Goal: Task Accomplishment & Management: Manage account settings

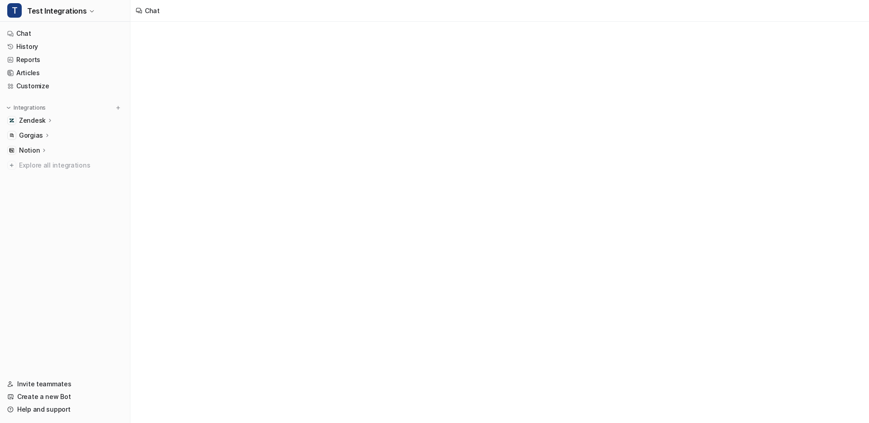
click at [75, 19] on button "T Test Integrations" at bounding box center [65, 11] width 130 height 22
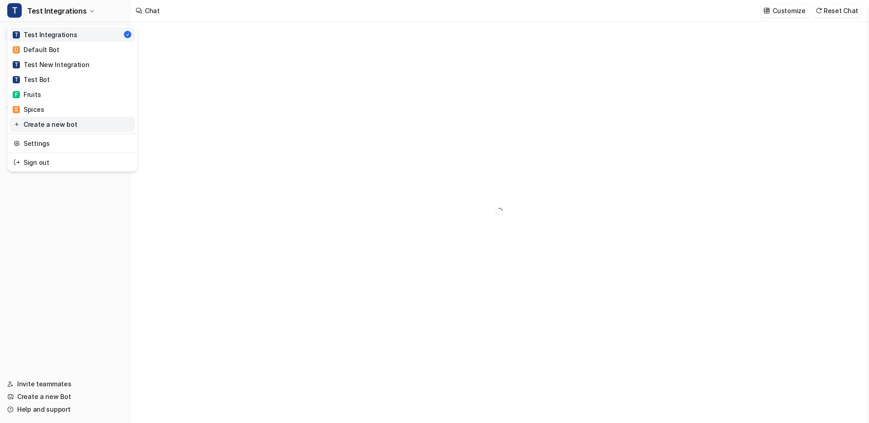
type textarea "**********"
click at [48, 139] on link "Settings" at bounding box center [72, 143] width 125 height 15
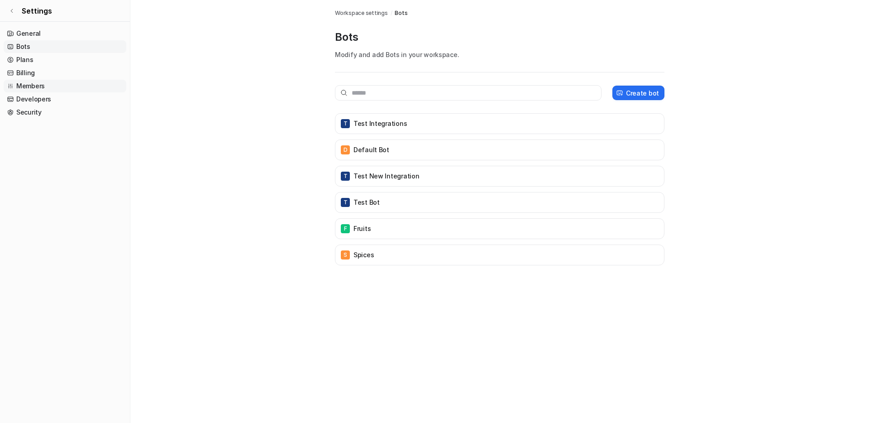
click at [39, 84] on link "Members" at bounding box center [65, 86] width 123 height 13
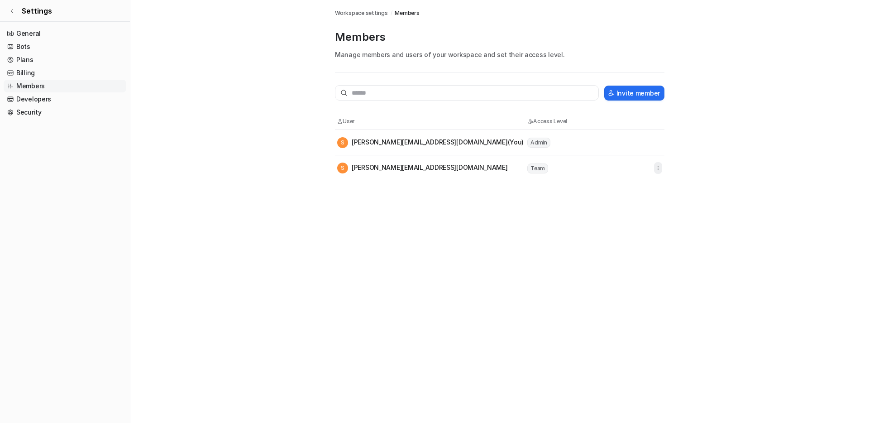
click at [661, 168] on icon "button" at bounding box center [658, 168] width 6 height 6
click at [635, 187] on button "Transfer admin" at bounding box center [612, 187] width 98 height 17
click at [657, 168] on icon "button" at bounding box center [658, 168] width 6 height 6
click at [643, 187] on button "Transfer admin" at bounding box center [612, 187] width 98 height 17
click at [72, 7] on link "Settings" at bounding box center [65, 11] width 130 height 22
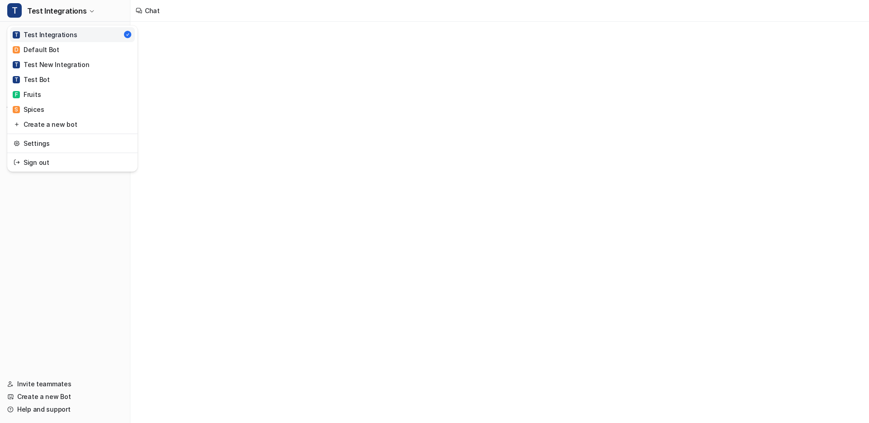
click at [72, 7] on span "Test Integrations" at bounding box center [56, 11] width 59 height 13
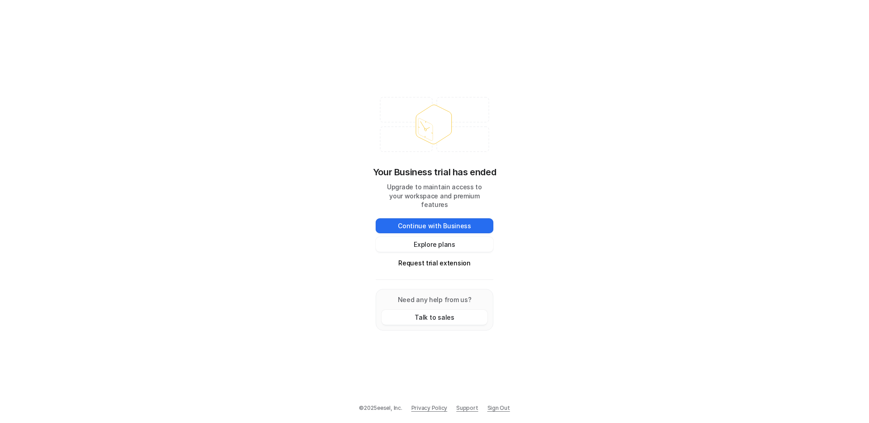
click at [499, 409] on link "Sign Out" at bounding box center [499, 408] width 23 height 8
click at [498, 406] on link "Sign Out" at bounding box center [499, 408] width 23 height 8
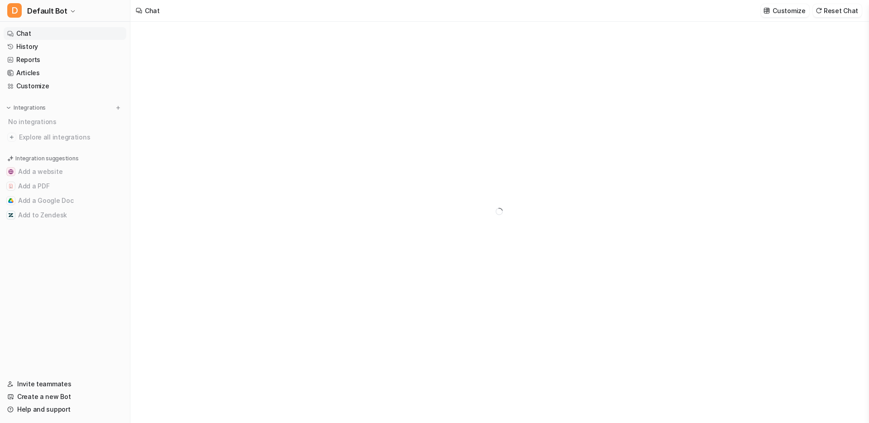
type textarea "**********"
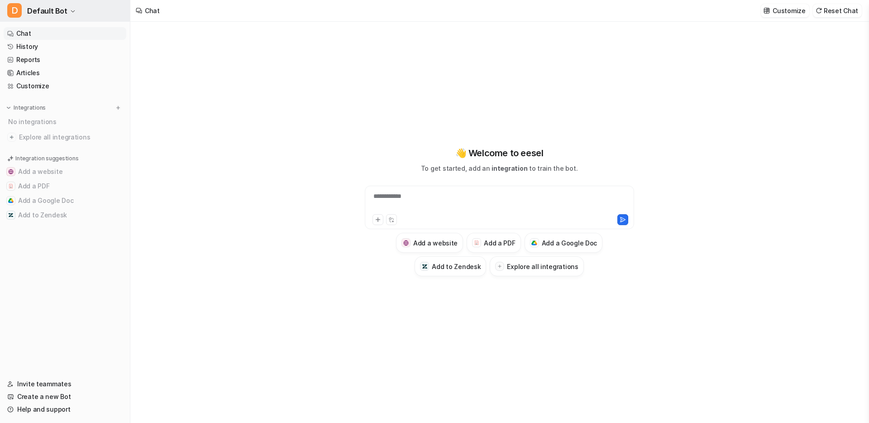
click at [90, 10] on button "D Default Bot" at bounding box center [65, 11] width 130 height 22
click at [70, 69] on link "Settings" at bounding box center [72, 68] width 125 height 15
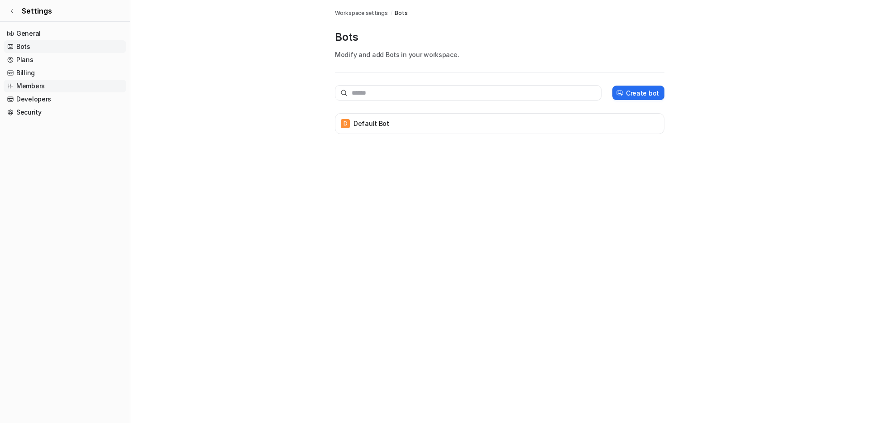
click at [49, 88] on link "Members" at bounding box center [65, 86] width 123 height 13
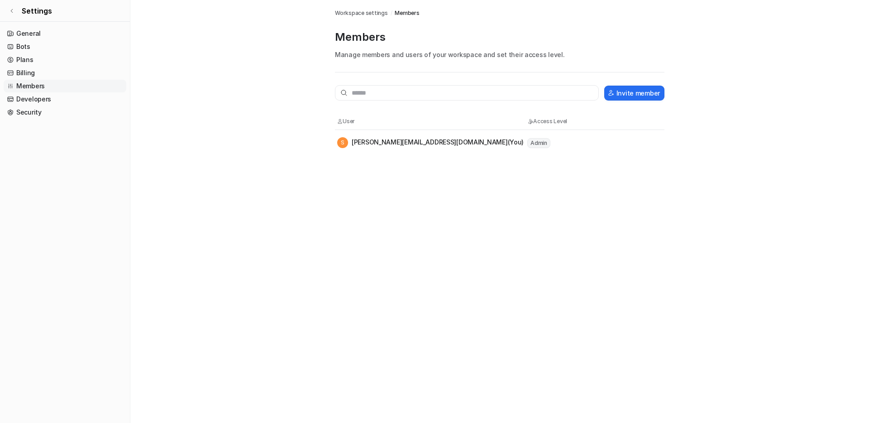
click at [77, 13] on link "Settings" at bounding box center [65, 11] width 130 height 22
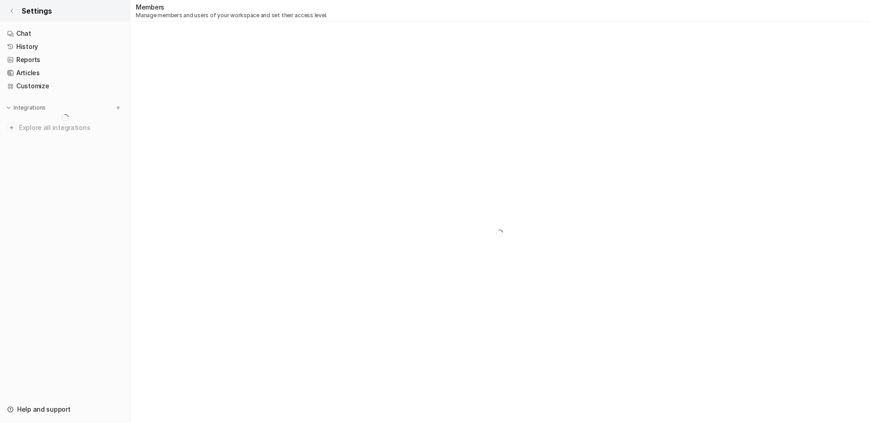
click at [59, 14] on link "Settings" at bounding box center [65, 11] width 130 height 22
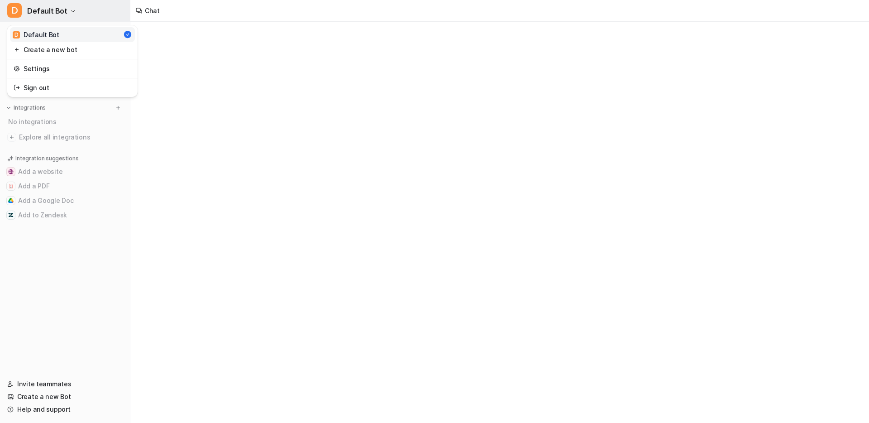
click at [59, 14] on span "Default Bot" at bounding box center [47, 11] width 40 height 13
type textarea "**********"
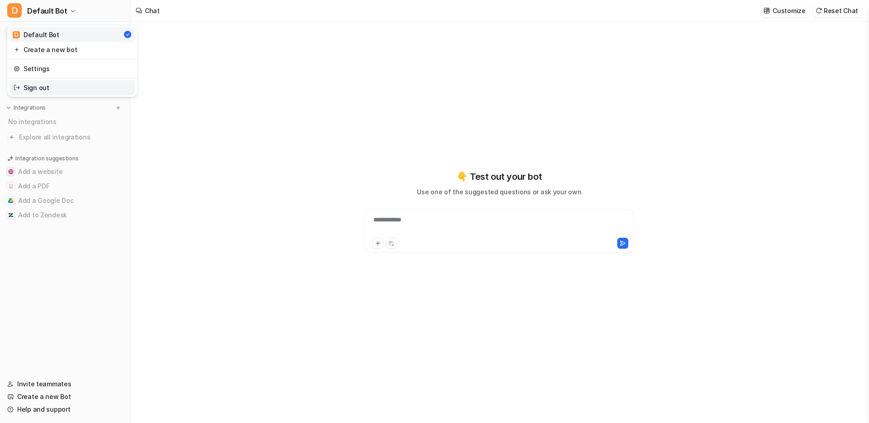
click at [51, 85] on link "Sign out" at bounding box center [72, 87] width 125 height 15
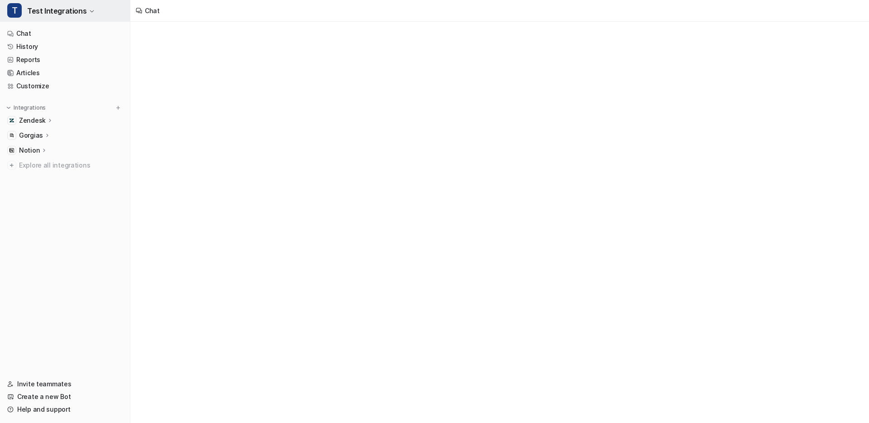
click at [46, 17] on span "Test Integrations" at bounding box center [56, 11] width 59 height 13
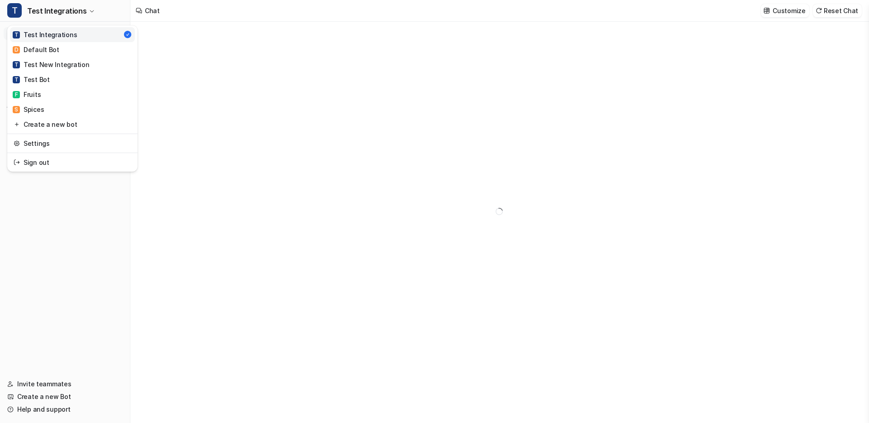
type textarea "**********"
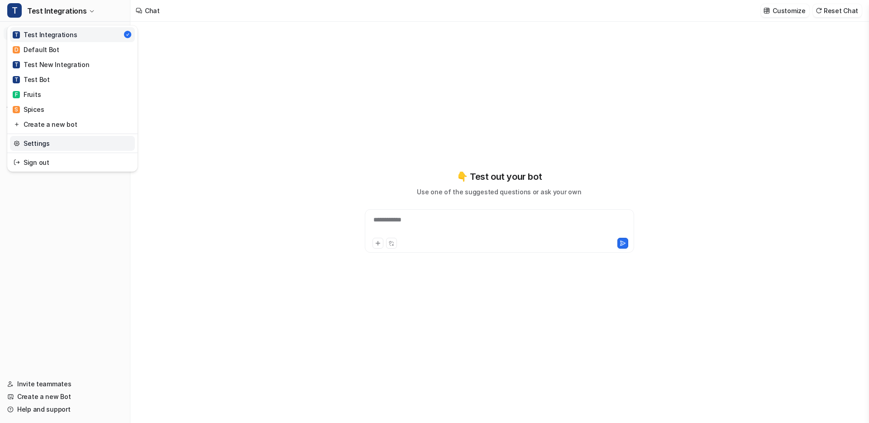
click at [49, 142] on link "Settings" at bounding box center [72, 143] width 125 height 15
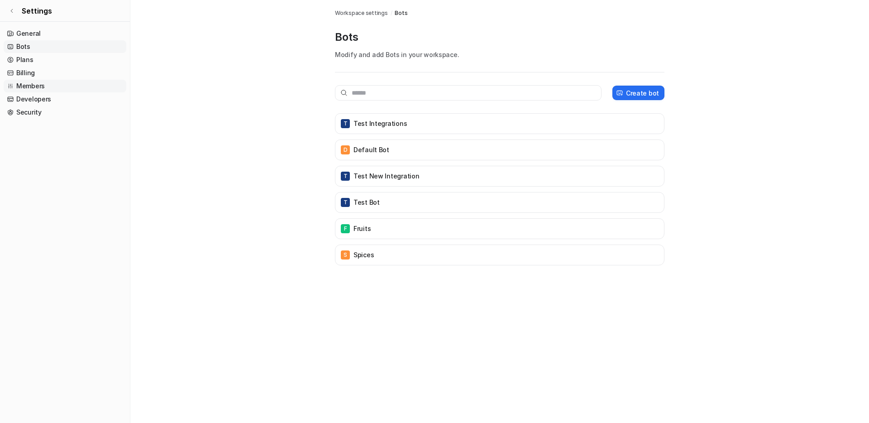
click at [29, 88] on link "Members" at bounding box center [65, 86] width 123 height 13
